Goal: Task Accomplishment & Management: Manage account settings

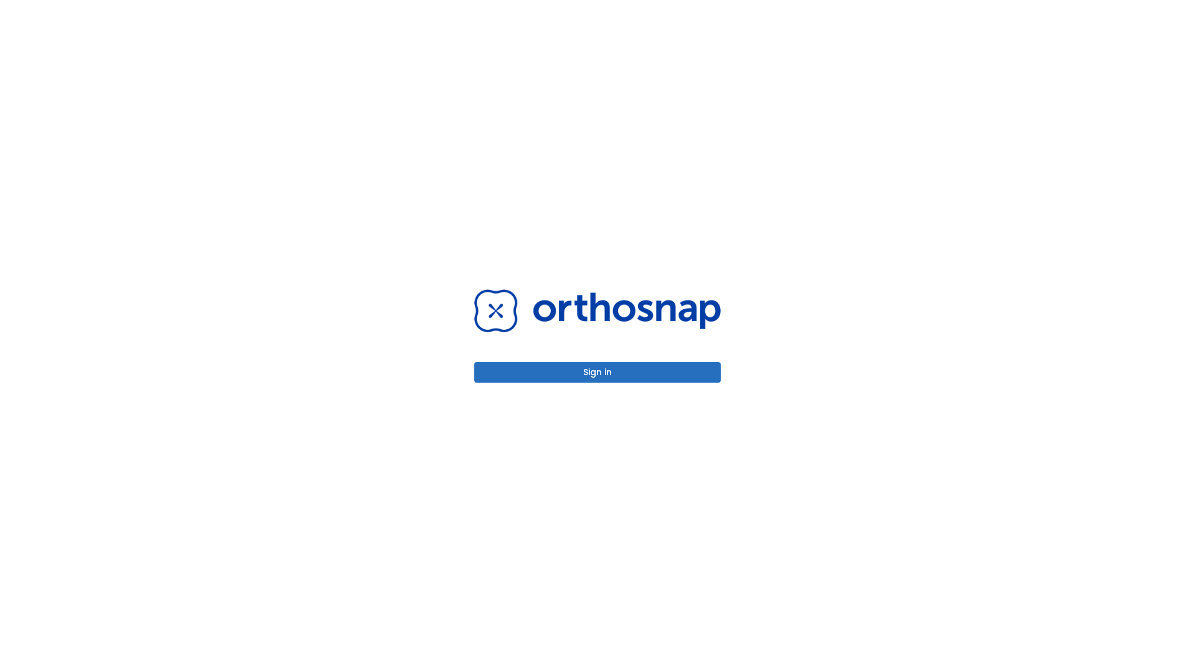
click at [597, 372] on button "Sign in" at bounding box center [597, 372] width 246 height 21
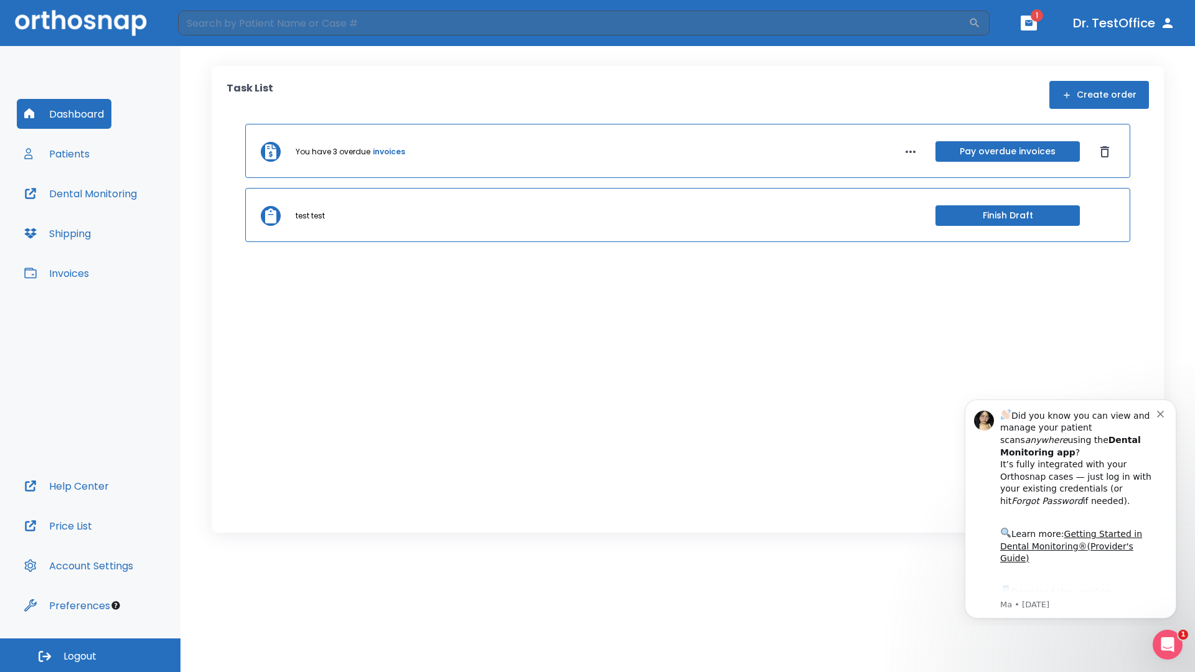
click at [90, 655] on span "Logout" at bounding box center [79, 657] width 33 height 14
